Goal: Information Seeking & Learning: Learn about a topic

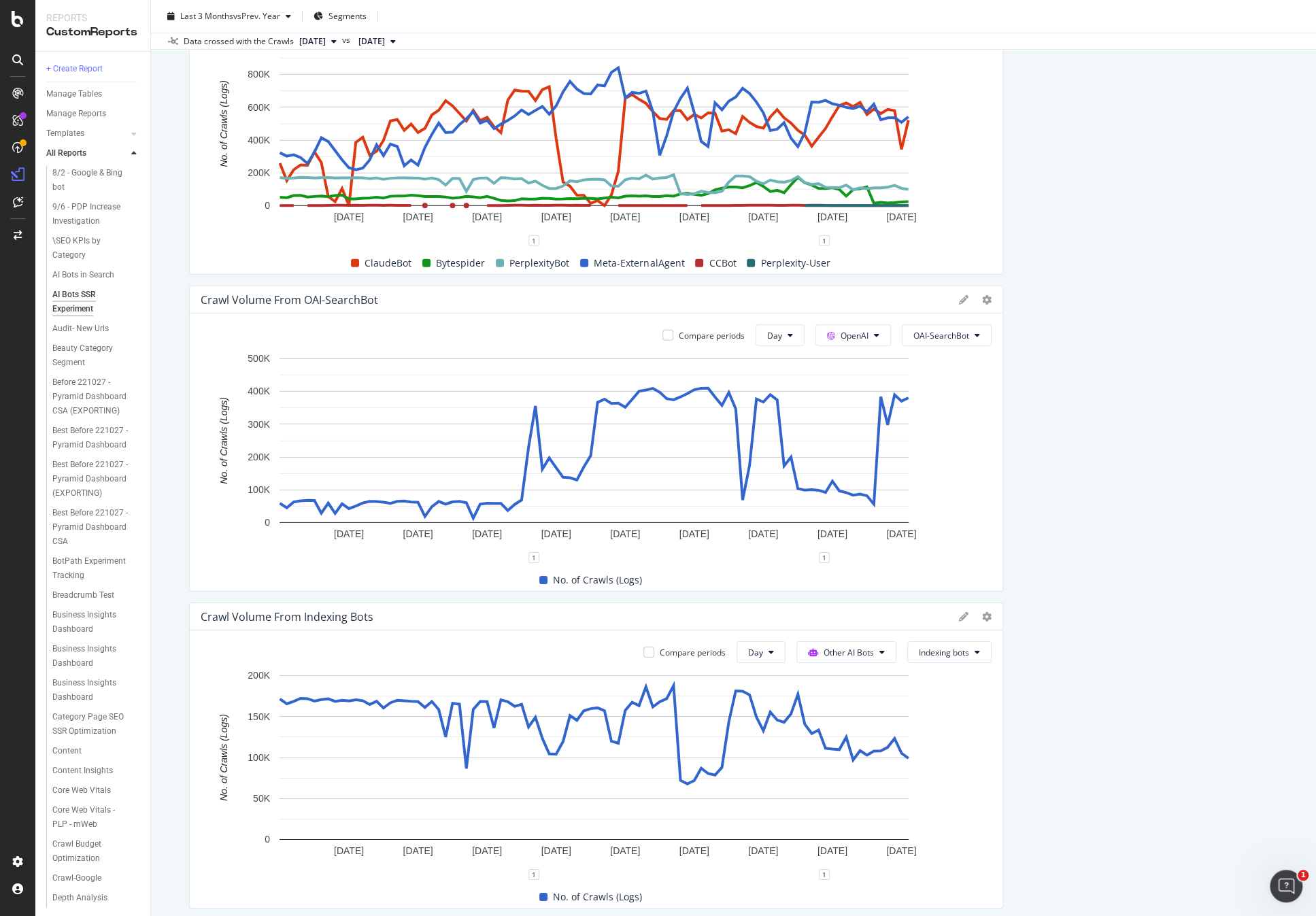
scroll to position [3057, 0]
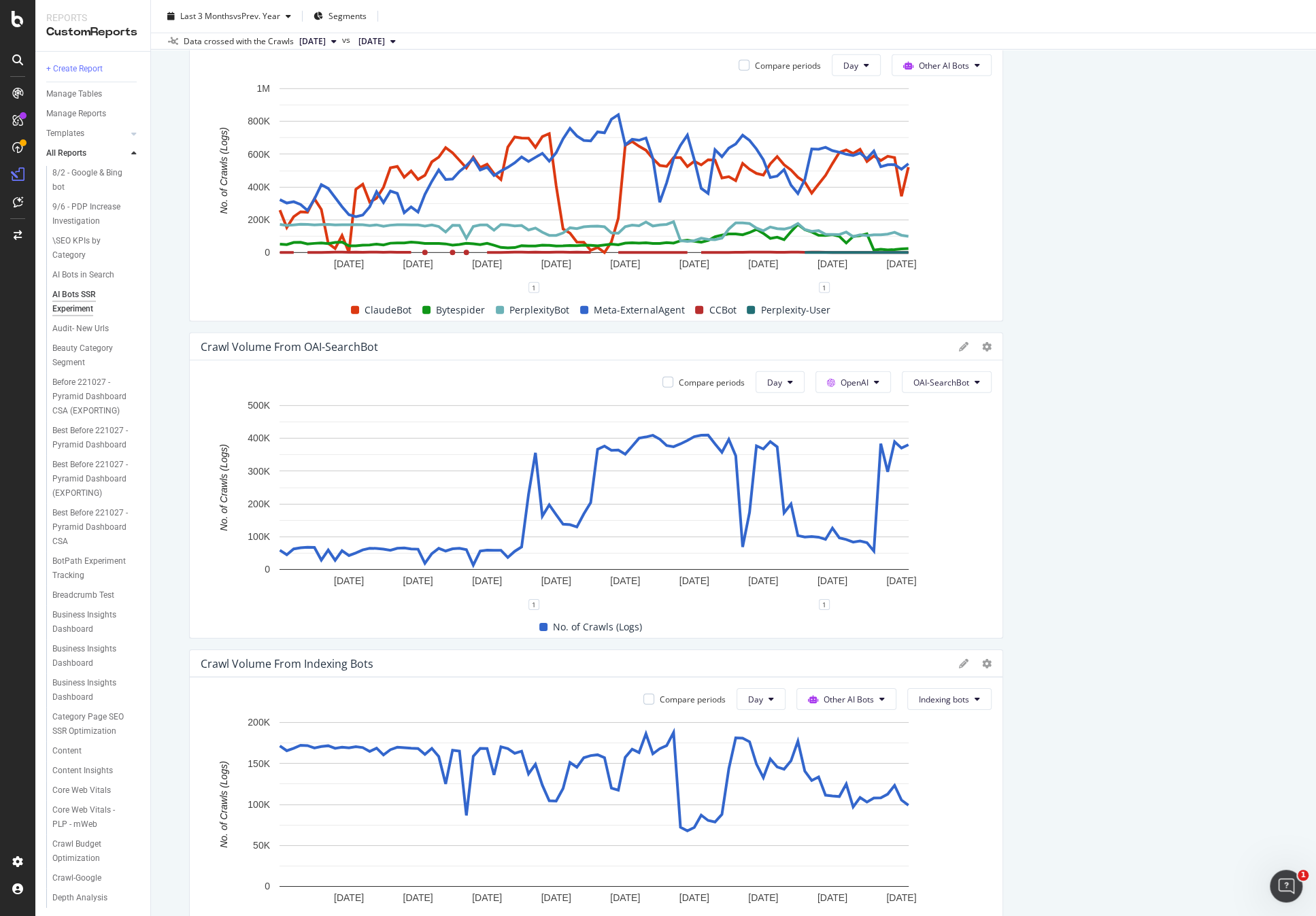
click at [974, 347] on div at bounding box center [975, 347] width 33 height 14
click at [982, 345] on icon at bounding box center [986, 346] width 9 height 9
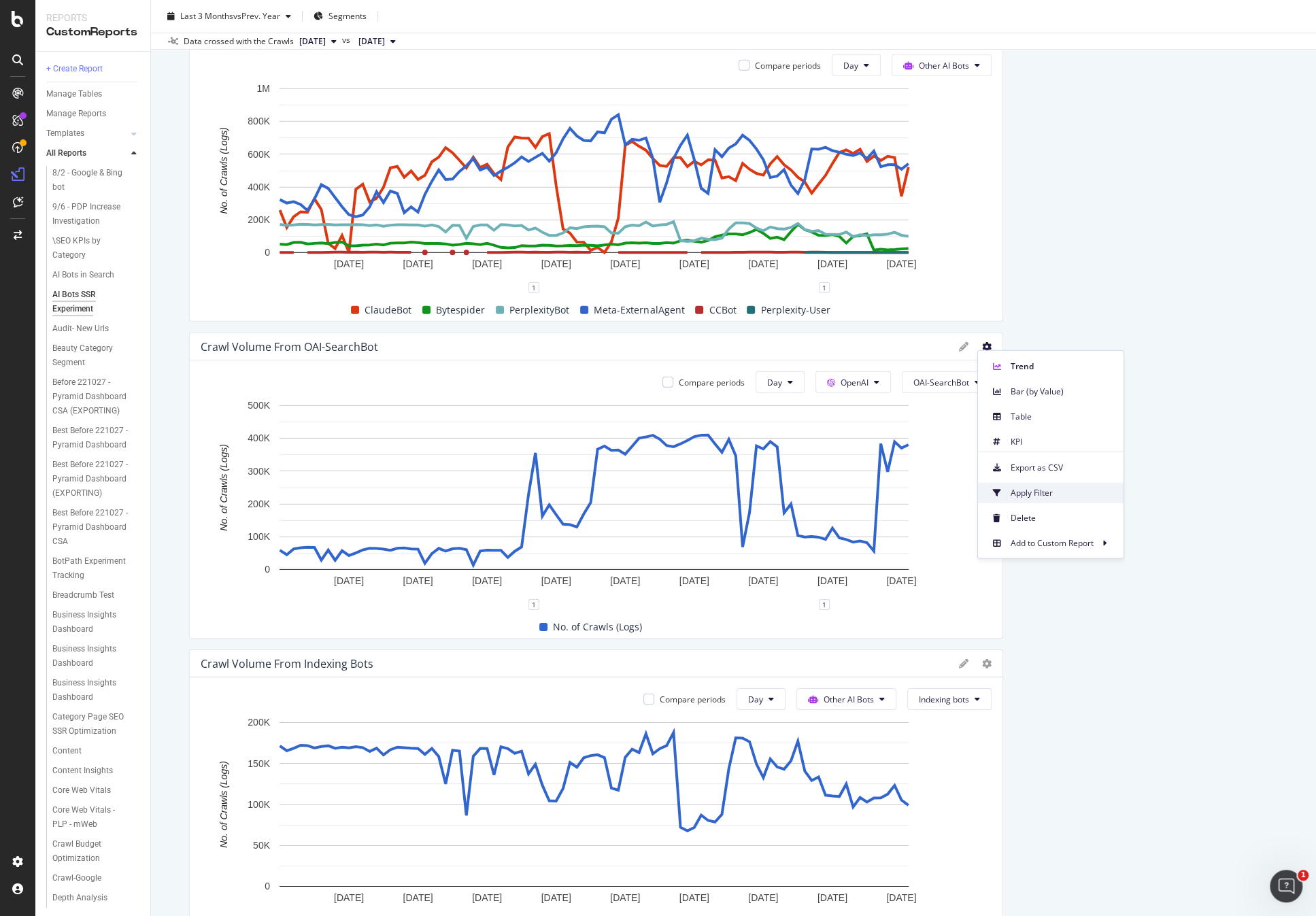
click at [1053, 491] on span "Apply Filter" at bounding box center [1061, 492] width 102 height 12
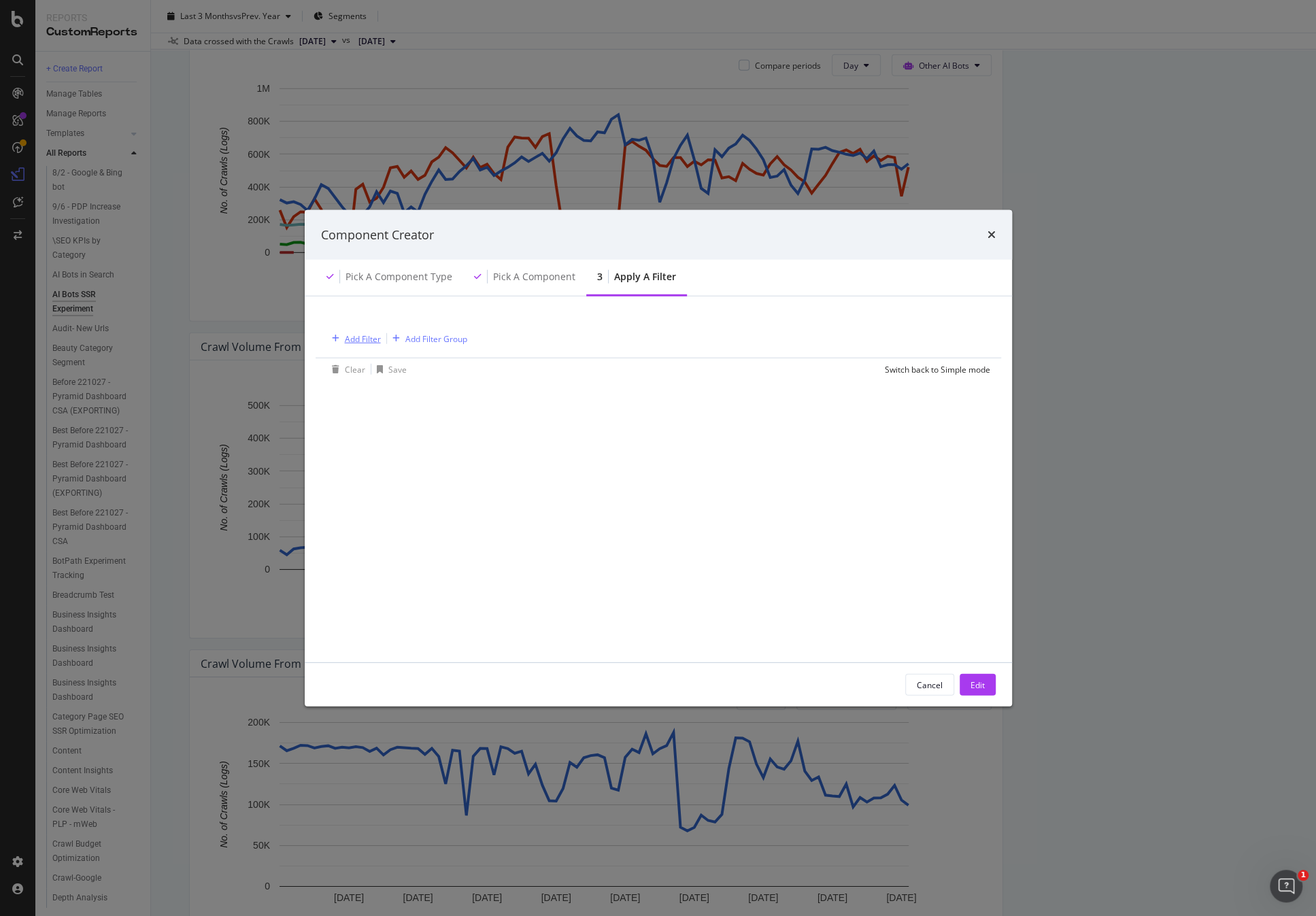
click at [361, 335] on div "Add Filter" at bounding box center [363, 338] width 36 height 11
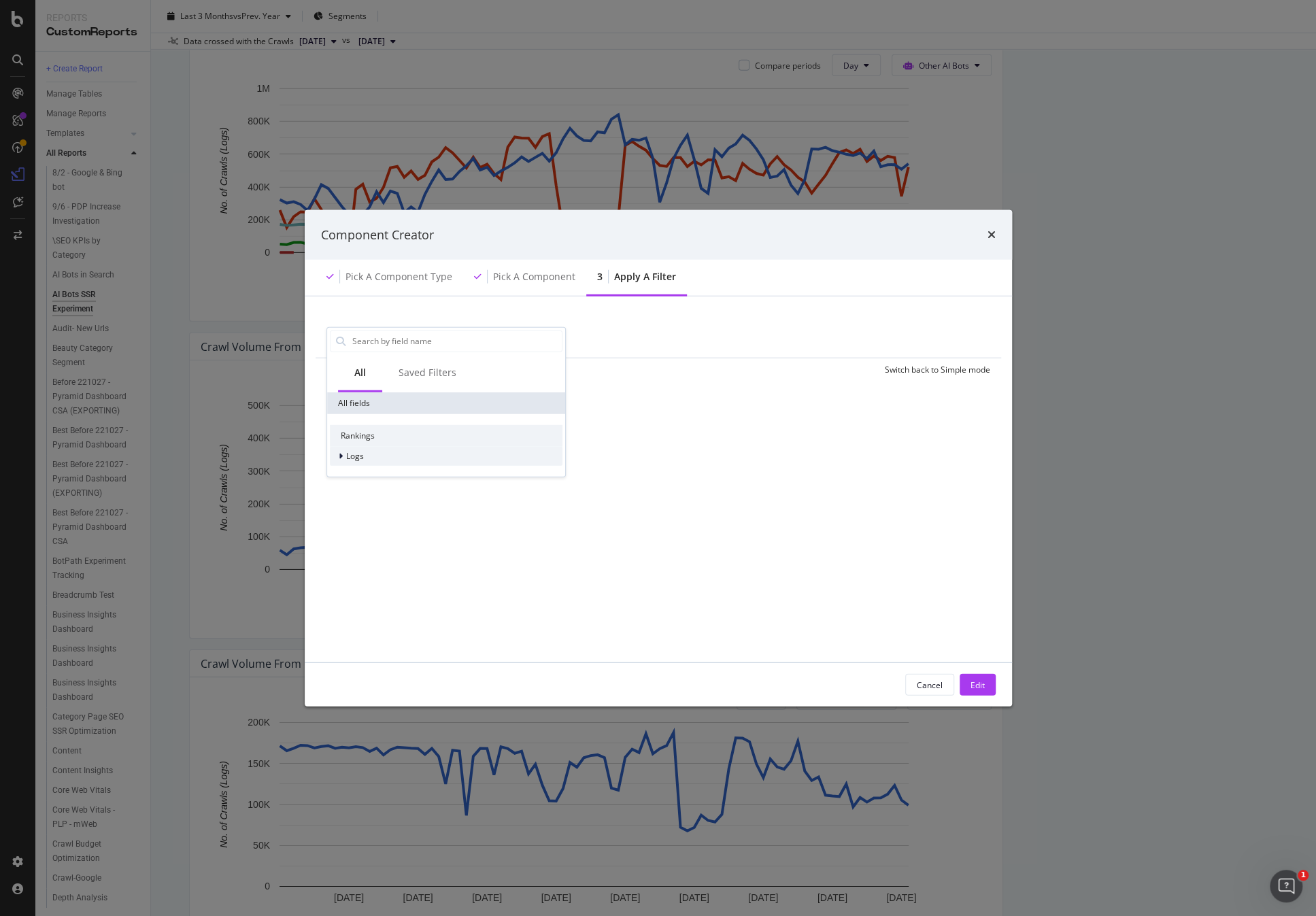
click at [337, 464] on div "Logs" at bounding box center [446, 456] width 232 height 19
drag, startPoint x: 376, startPoint y: 476, endPoint x: 494, endPoint y: 482, distance: 118.2
click at [376, 476] on span "Segments" at bounding box center [373, 474] width 38 height 11
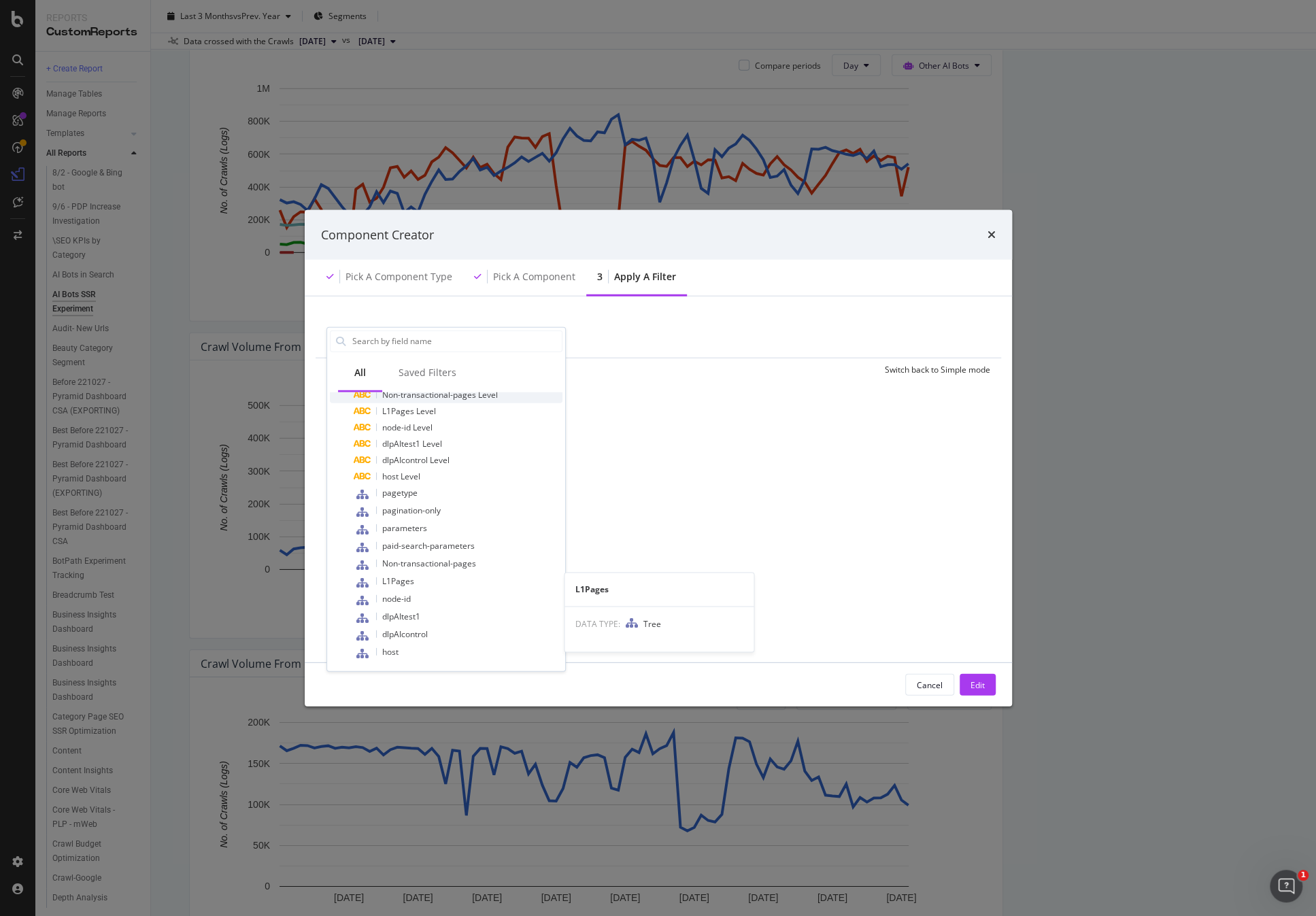
scroll to position [0, 0]
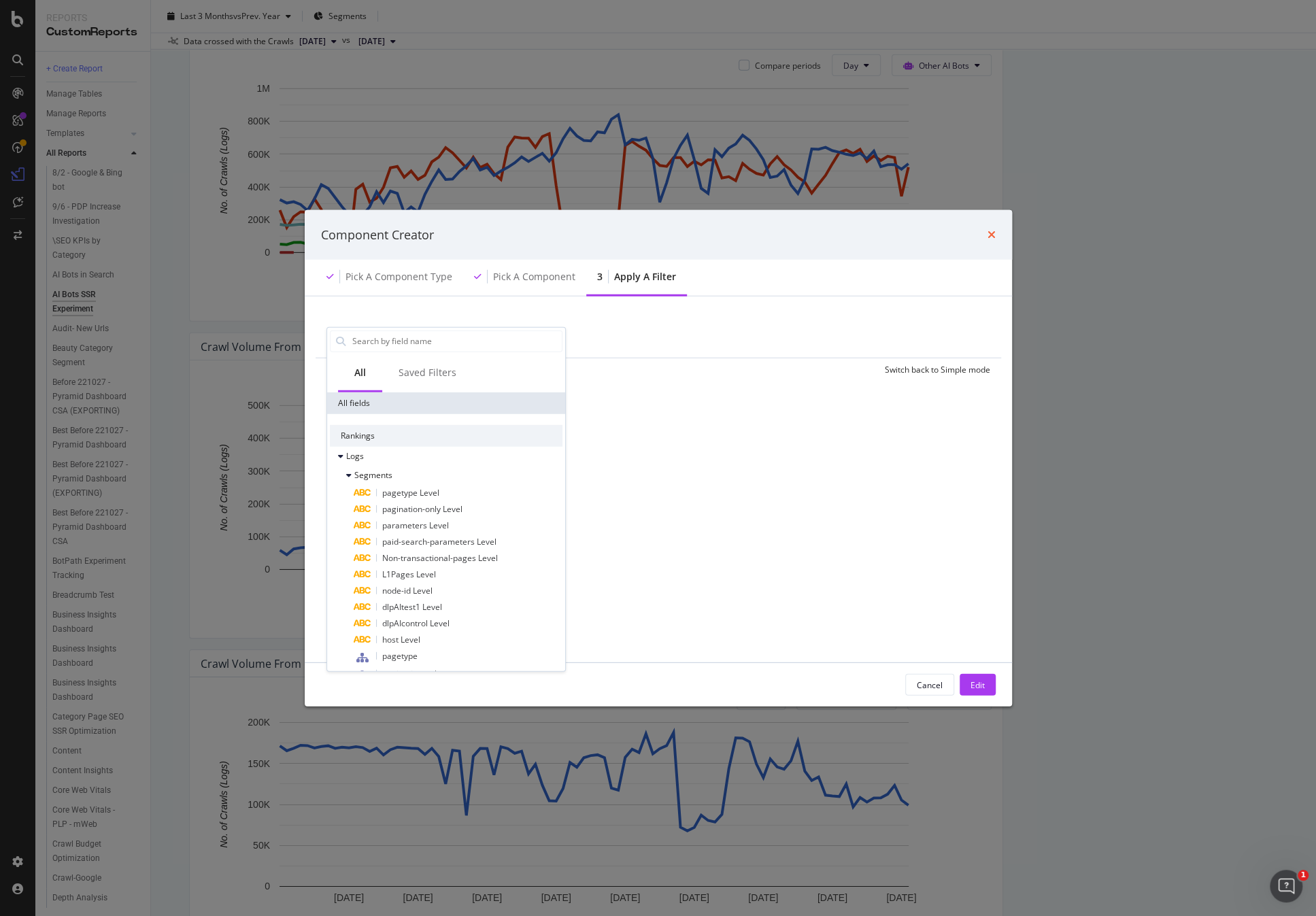
click at [990, 240] on icon "times" at bounding box center [990, 234] width 8 height 11
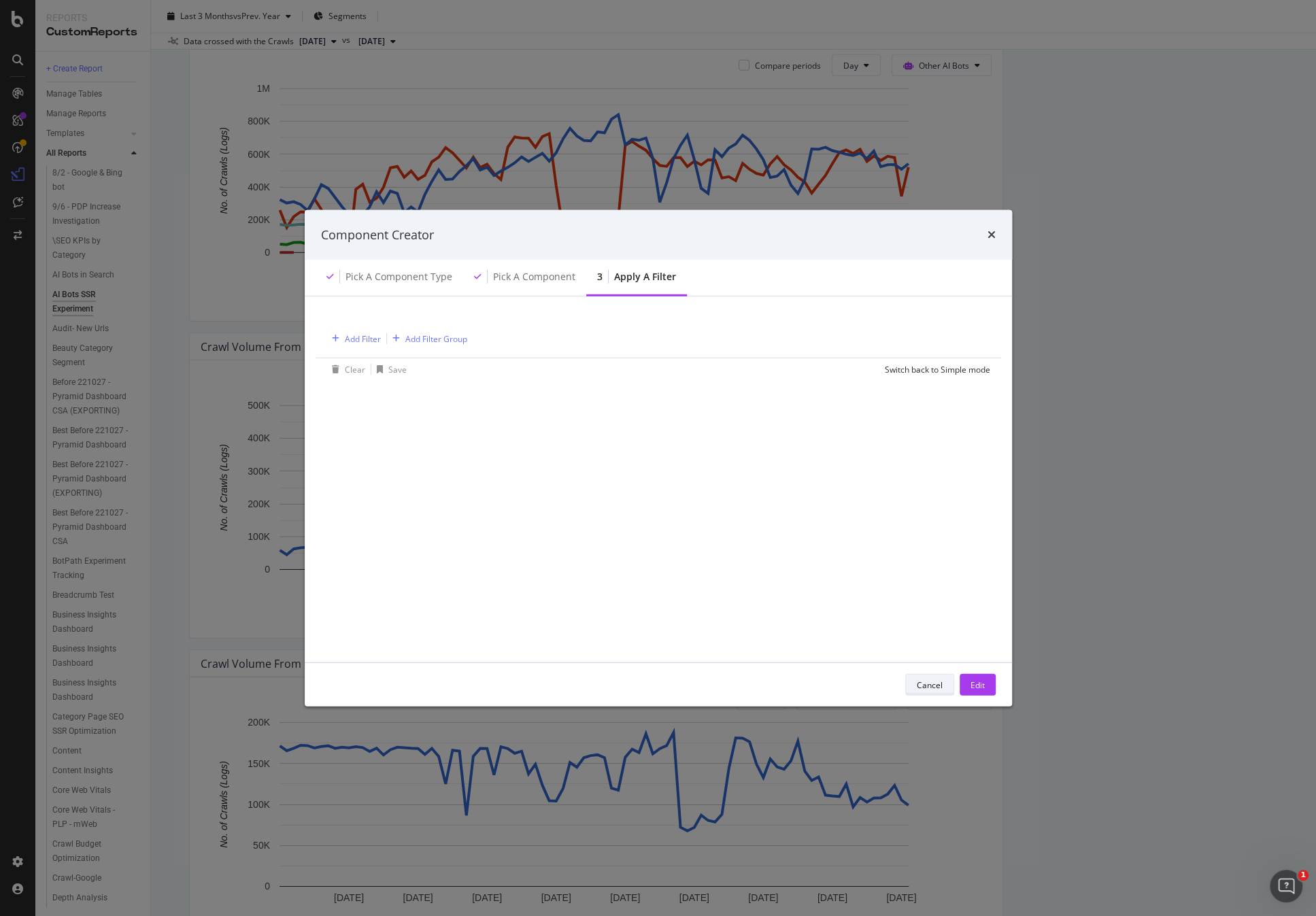
click at [933, 686] on div "Cancel" at bounding box center [929, 684] width 26 height 11
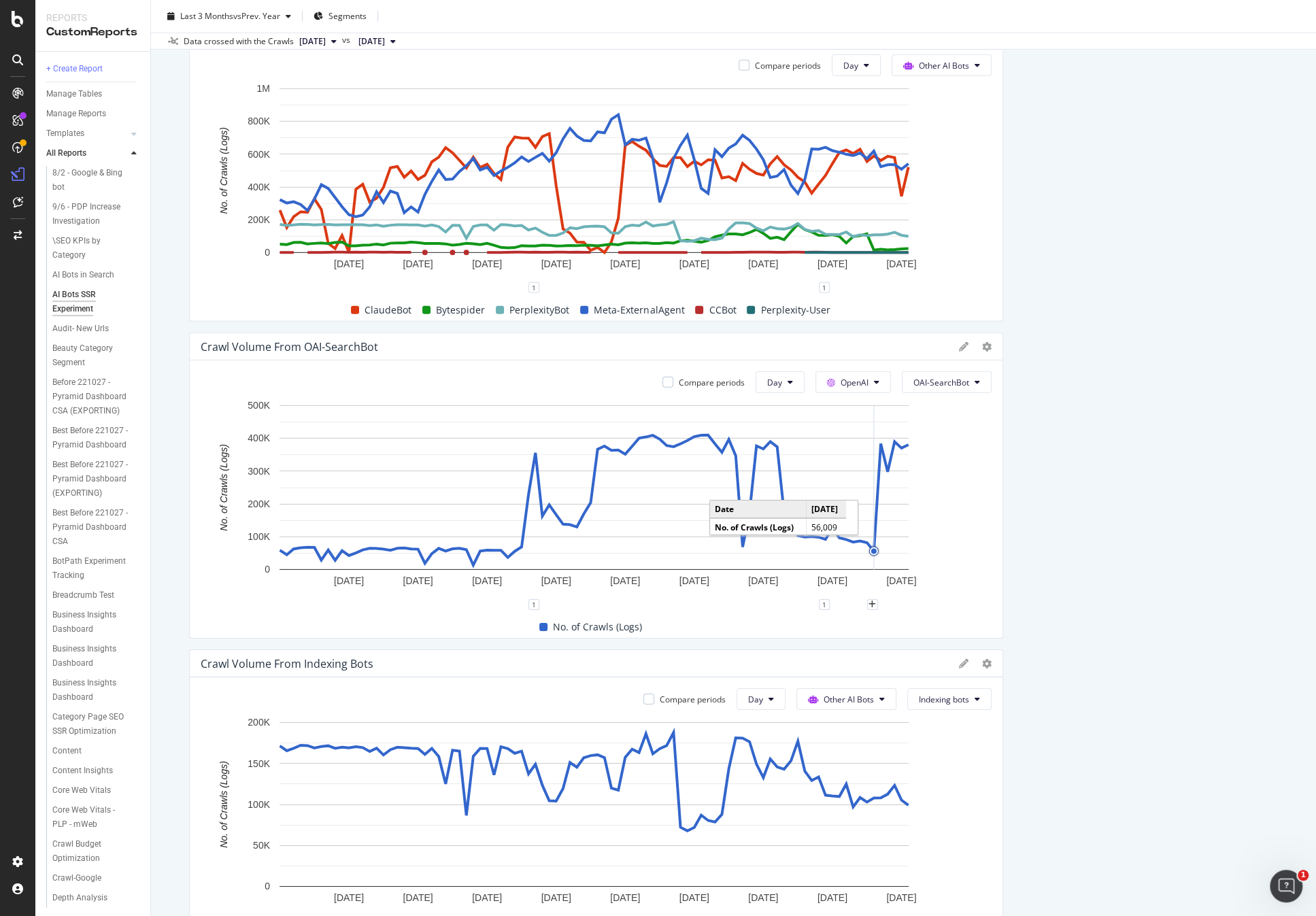
drag, startPoint x: 871, startPoint y: 552, endPoint x: 881, endPoint y: 509, distance: 44.1
click at [871, 552] on g "A chart." at bounding box center [874, 487] width 12 height 165
click at [881, 443] on circle "A chart." at bounding box center [881, 444] width 5 height 5
click at [883, 444] on circle "A chart." at bounding box center [880, 444] width 9 height 9
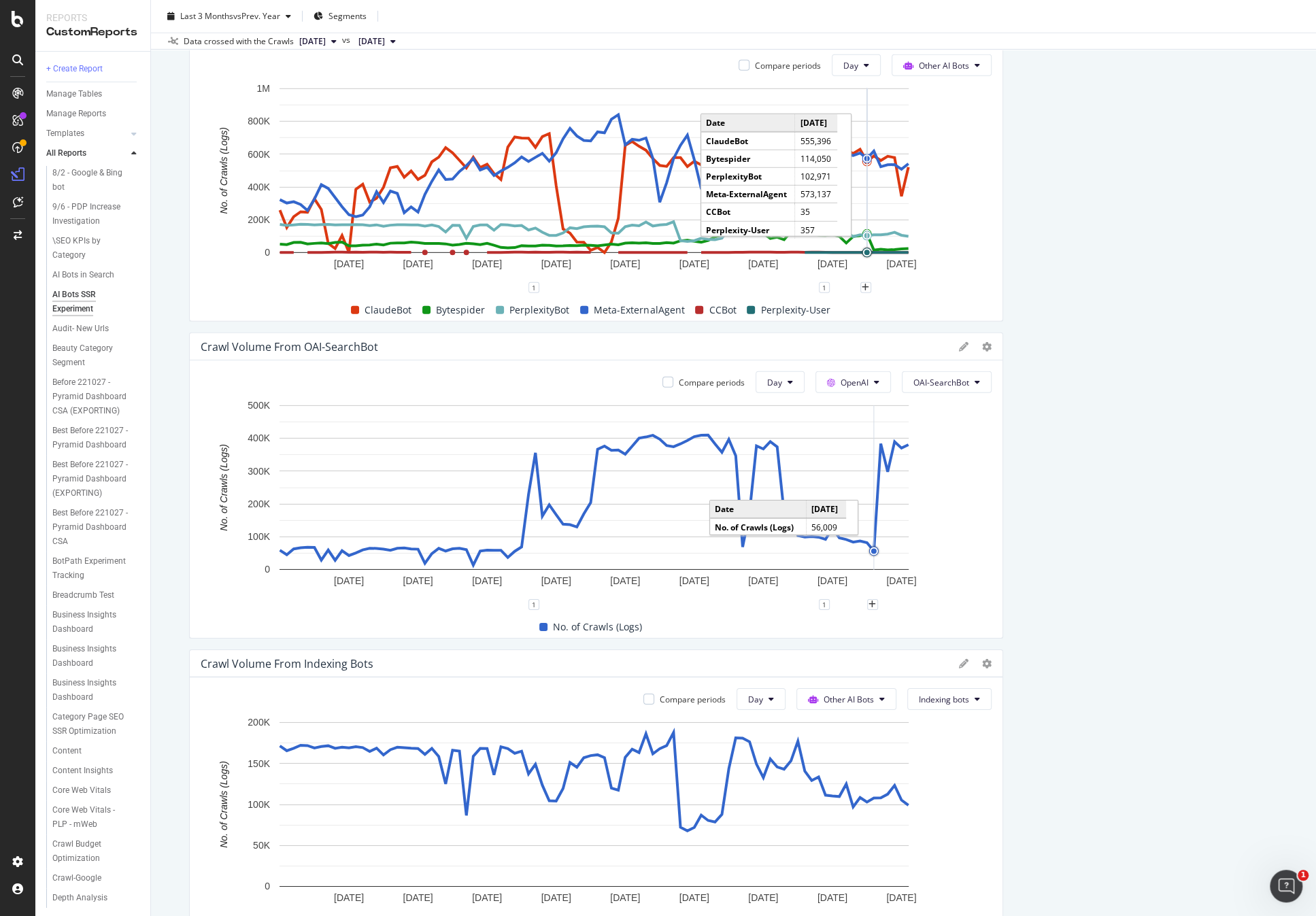
click at [871, 546] on circle "A chart." at bounding box center [873, 551] width 9 height 9
